Goal: Task Accomplishment & Management: Use online tool/utility

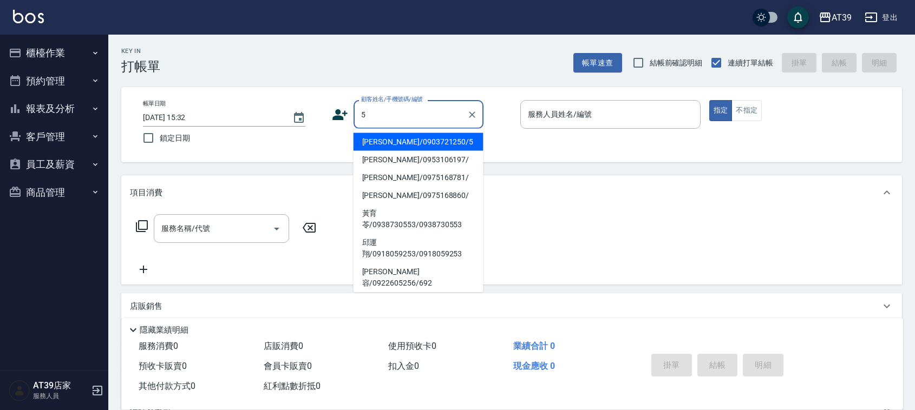
click at [420, 136] on li "[PERSON_NAME]/0903721250/5" at bounding box center [419, 142] width 130 height 18
type input "[PERSON_NAME]/0903721250/5"
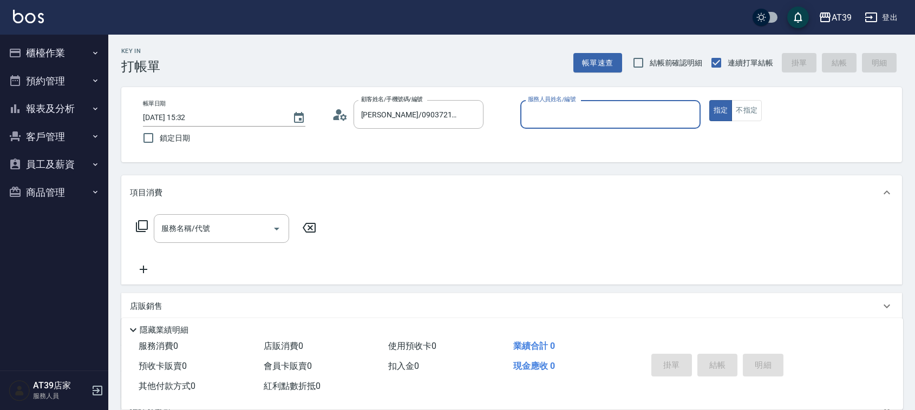
type input "愷爾-5"
click at [247, 234] on input "服務名稱/代號" at bounding box center [213, 228] width 109 height 19
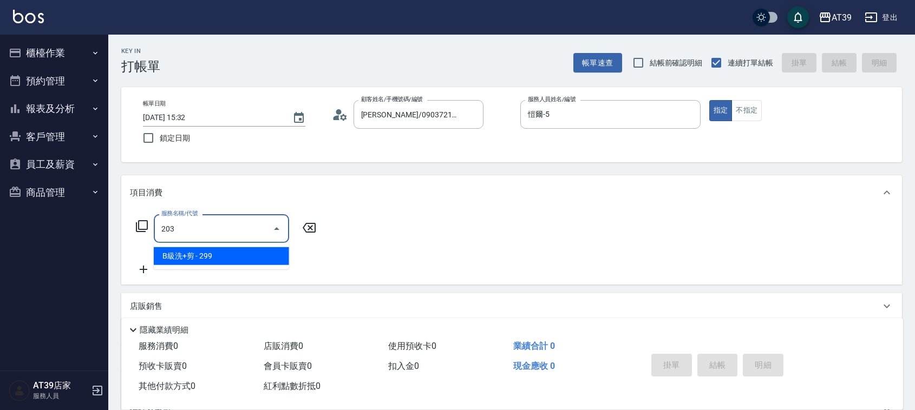
type input "B級洗+剪(203)"
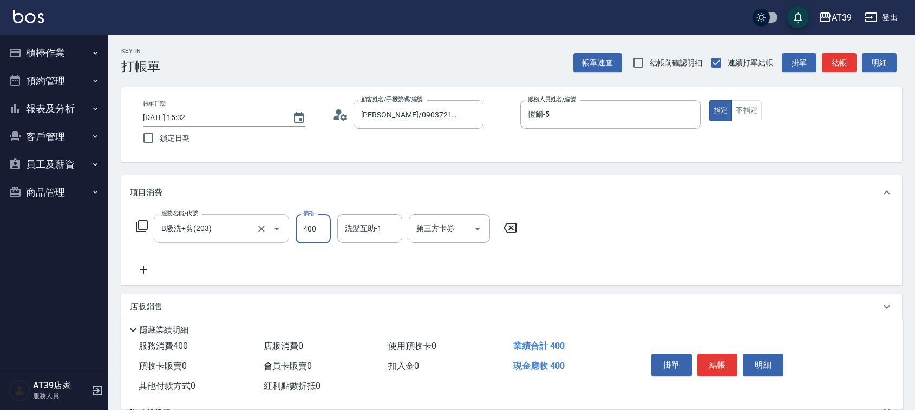
type input "400"
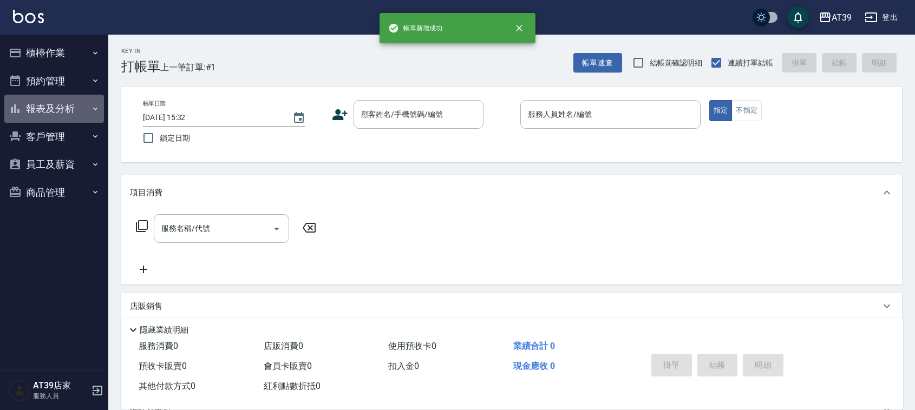
click at [95, 100] on button "報表及分析" at bounding box center [54, 109] width 100 height 28
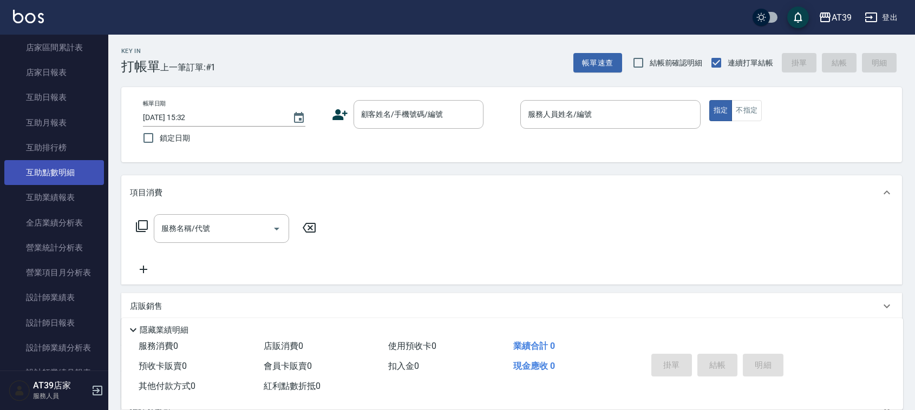
scroll to position [135, 0]
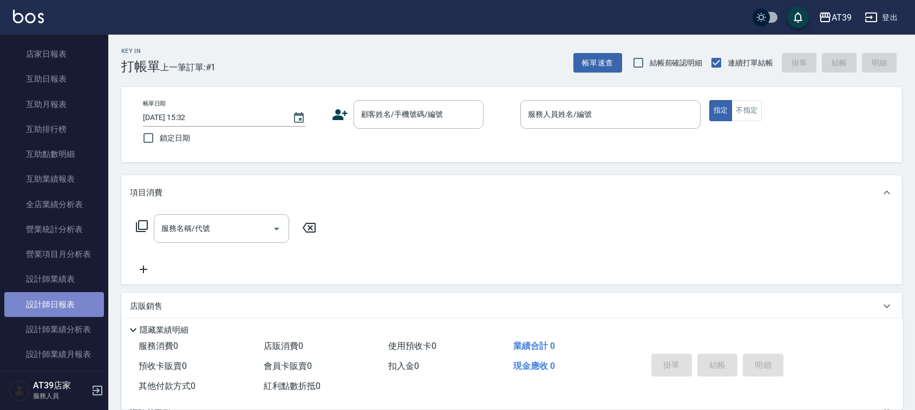
click at [77, 293] on link "設計師日報表" at bounding box center [54, 304] width 100 height 25
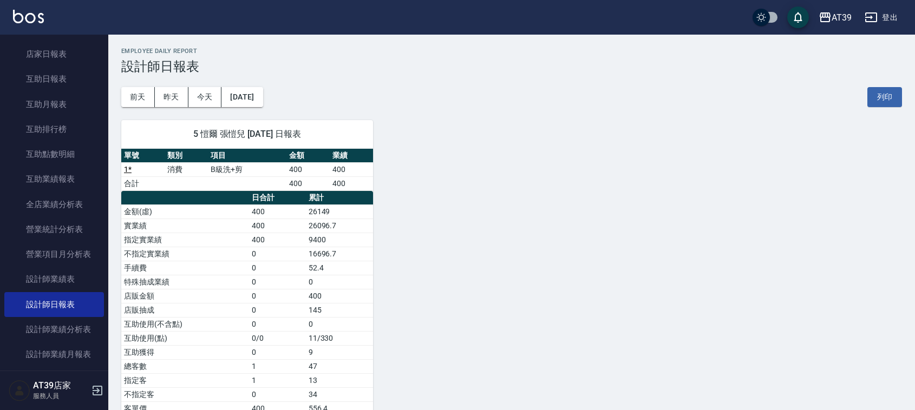
click at [28, 10] on img at bounding box center [28, 17] width 31 height 14
